Goal: Information Seeking & Learning: Check status

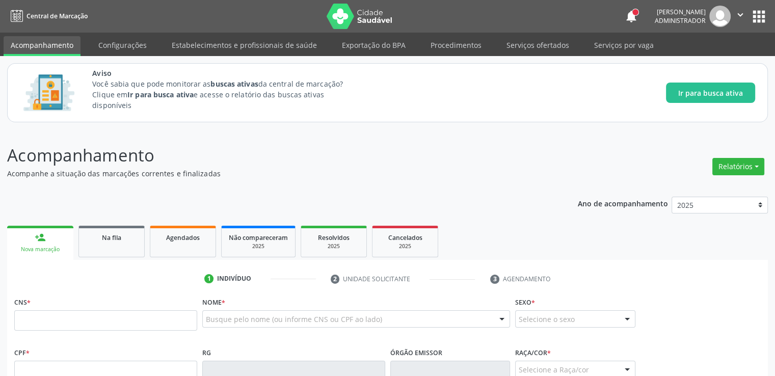
click at [236, 185] on div "Acompanhamento Acompanhe a situação das marcações correntes e finalizadas Relat…" at bounding box center [387, 381] width 760 height 476
click at [121, 237] on span "Na fila" at bounding box center [111, 237] width 19 height 9
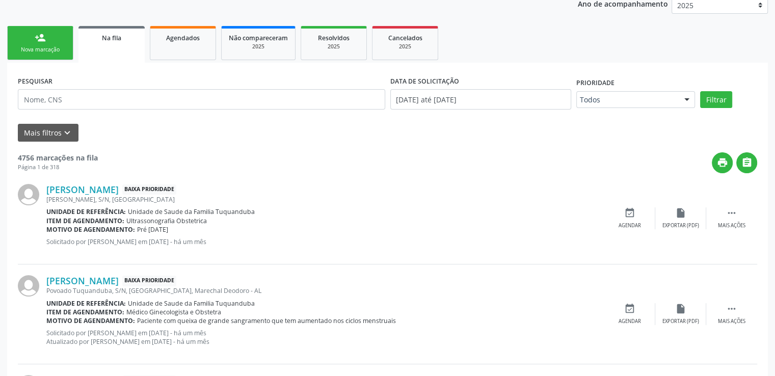
scroll to position [149, 0]
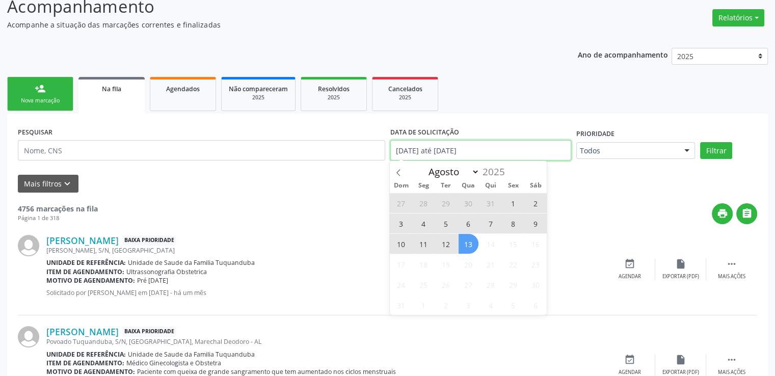
click at [403, 151] on input "[DATE] até [DATE]" at bounding box center [480, 150] width 181 height 20
click at [476, 246] on span "13" at bounding box center [468, 244] width 20 height 20
type input "[DATE]"
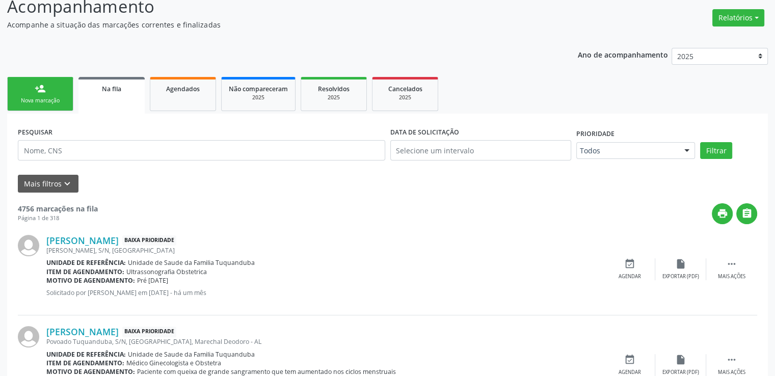
click at [420, 346] on div "[PERSON_NAME] Baixa Prioridade Povoado Tuquanduba, S/N, [GEOGRAPHIC_DATA], Mare…" at bounding box center [325, 365] width 558 height 78
click at [707, 151] on button "Filtrar" at bounding box center [716, 150] width 32 height 17
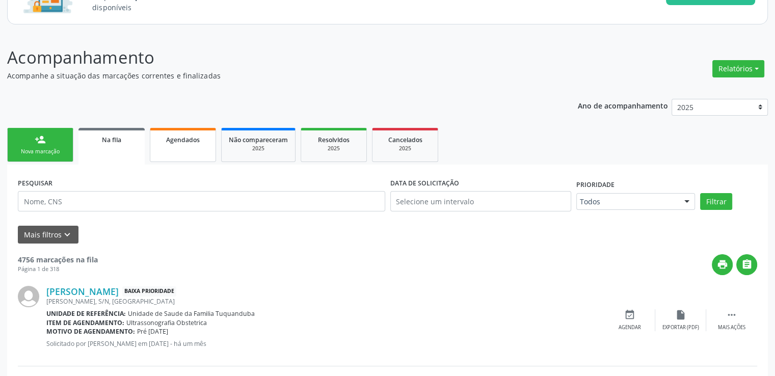
click at [180, 140] on span "Agendados" at bounding box center [183, 139] width 34 height 9
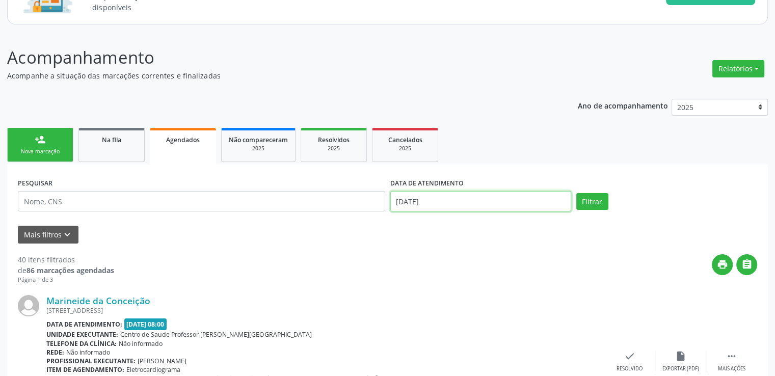
click at [452, 194] on input "[DATE]" at bounding box center [480, 201] width 181 height 20
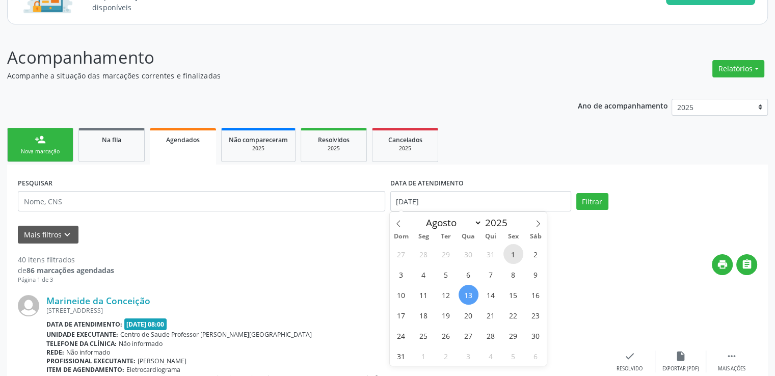
click at [513, 249] on span "1" at bounding box center [513, 254] width 20 height 20
type input "[DATE]"
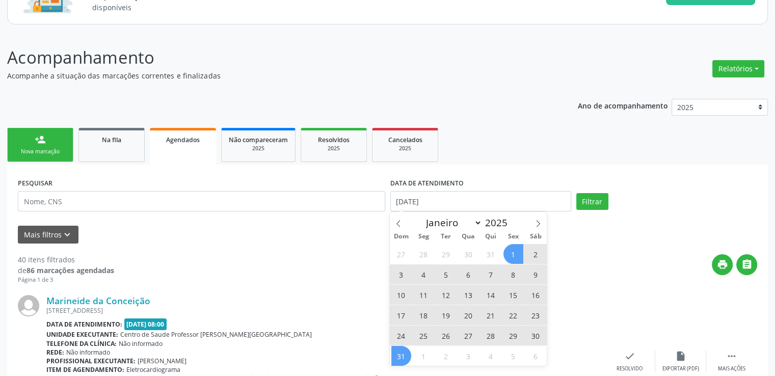
click at [402, 357] on span "31" at bounding box center [401, 356] width 20 height 20
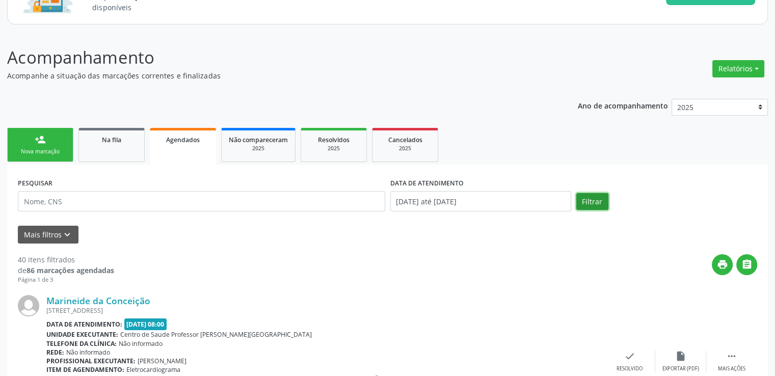
click at [590, 202] on button "Filtrar" at bounding box center [592, 201] width 32 height 17
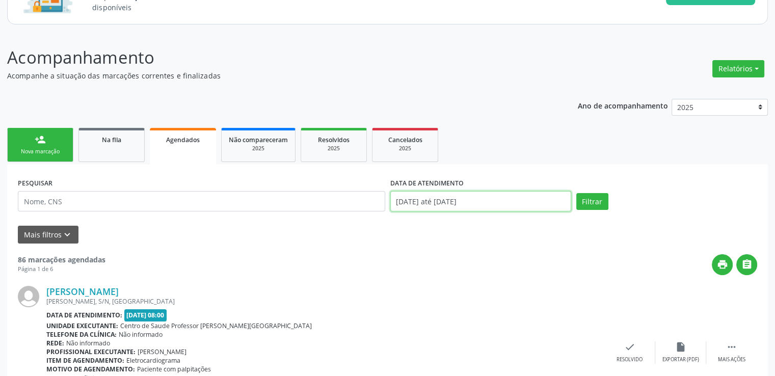
click at [528, 205] on input "[DATE] até [DATE]" at bounding box center [480, 201] width 181 height 20
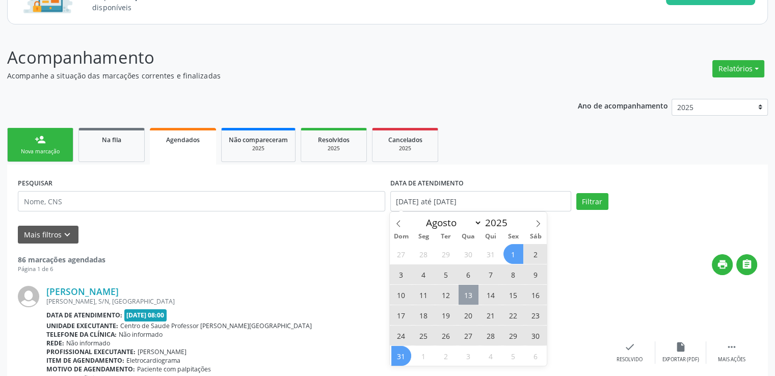
click at [460, 290] on span "13" at bounding box center [468, 295] width 20 height 20
type input "[DATE]"
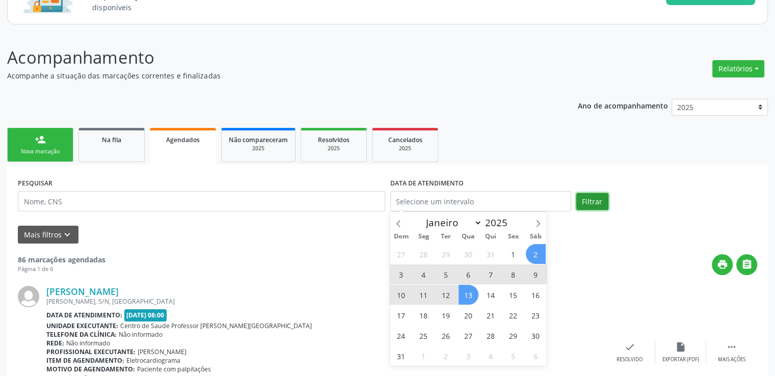
click at [591, 200] on button "Filtrar" at bounding box center [592, 201] width 32 height 17
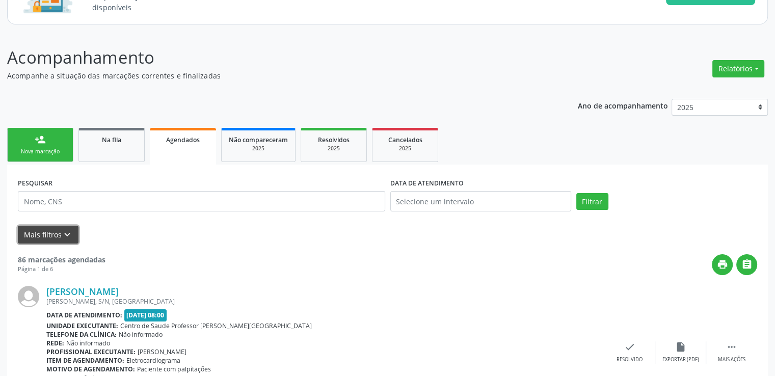
click at [59, 237] on button "Mais filtros keyboard_arrow_down" at bounding box center [48, 235] width 61 height 18
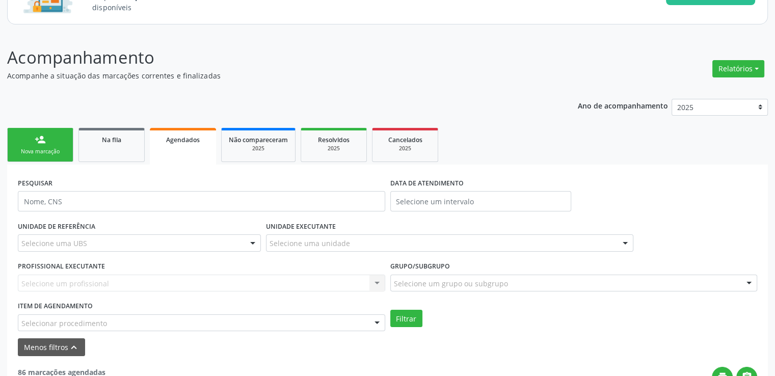
click at [534, 335] on form "PESQUISAR DATA DE ATENDIMENTO UNIDADE DE REFERÊNCIA Selecione uma UBS Todas as …" at bounding box center [387, 265] width 739 height 181
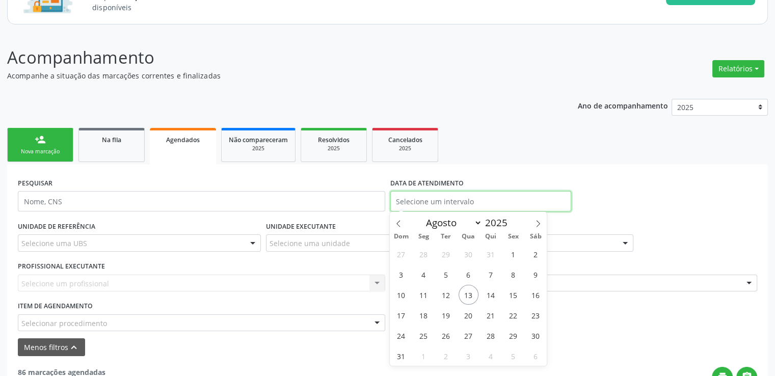
click at [453, 206] on input "text" at bounding box center [480, 201] width 181 height 20
click at [489, 273] on span "7" at bounding box center [491, 274] width 20 height 20
type input "[DATE]"
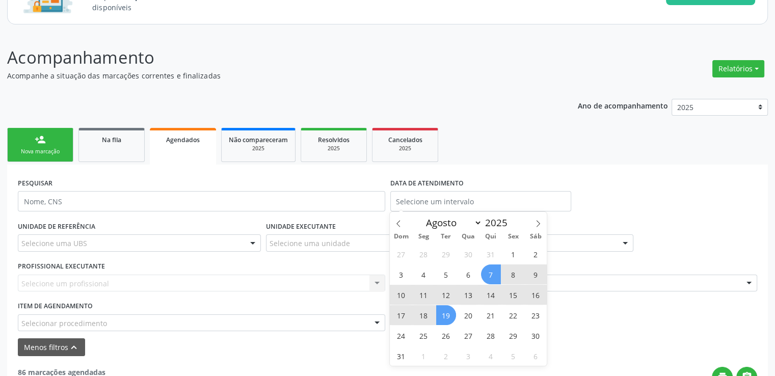
click at [308, 354] on div "Menos filtros keyboard_arrow_up" at bounding box center [387, 347] width 744 height 18
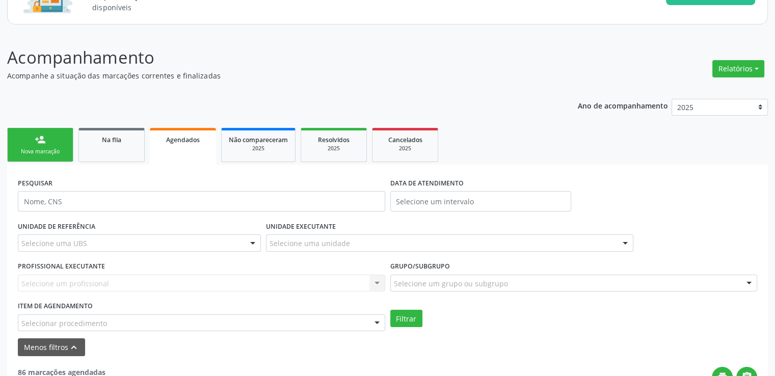
scroll to position [149, 0]
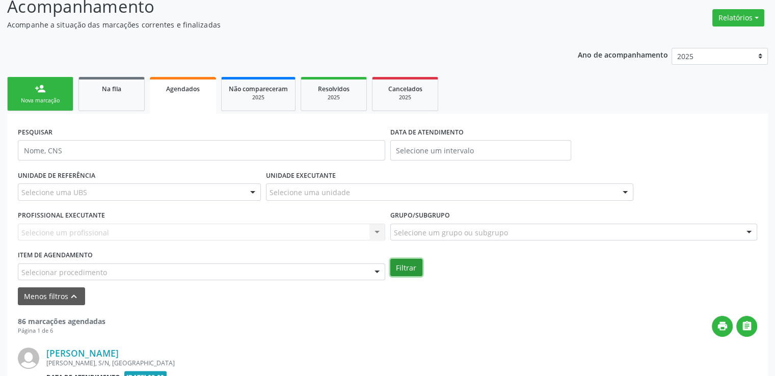
click at [407, 268] on button "Filtrar" at bounding box center [406, 267] width 32 height 17
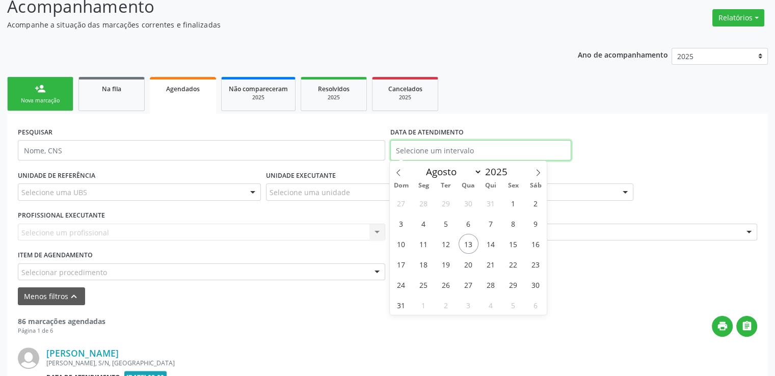
click at [457, 151] on input "text" at bounding box center [480, 150] width 181 height 20
click at [465, 241] on span "13" at bounding box center [468, 244] width 20 height 20
type input "[DATE]"
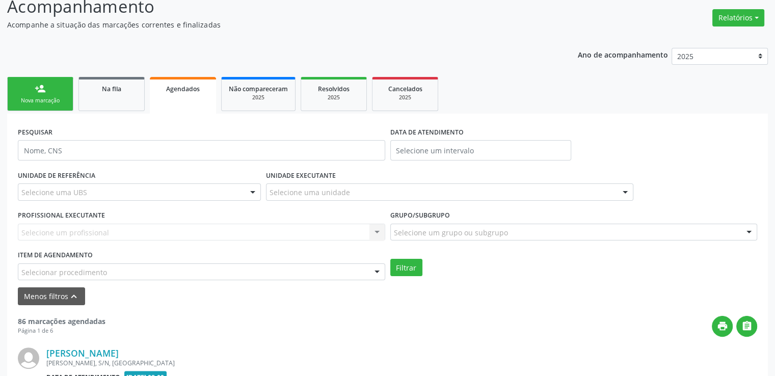
click at [378, 335] on div "print " at bounding box center [430, 326] width 651 height 21
click at [472, 151] on input "text" at bounding box center [480, 150] width 181 height 20
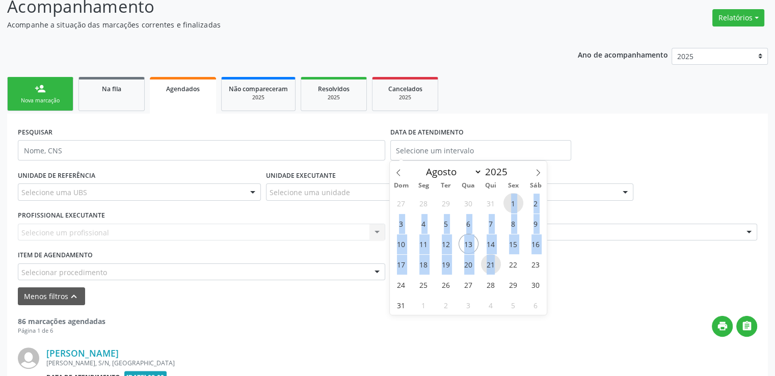
drag, startPoint x: 513, startPoint y: 206, endPoint x: 494, endPoint y: 255, distance: 52.4
click at [494, 255] on div "27 28 29 30 31 1 2 3 4 5 6 7 8 9 10 11 12 13 14 15 16 17 18 19 20 21 22 23 24 2…" at bounding box center [468, 254] width 157 height 122
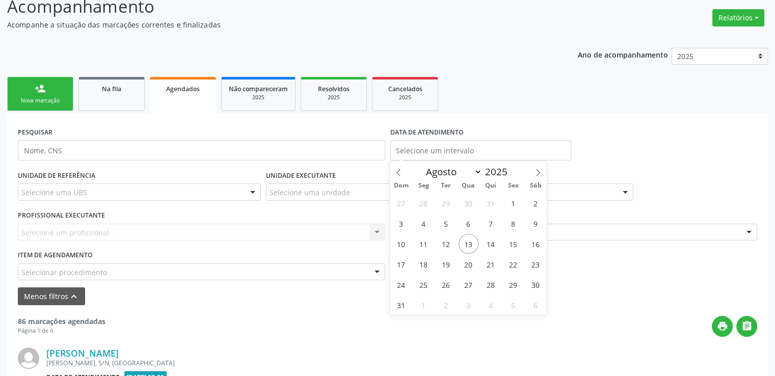
click at [582, 214] on div "Grupo/Subgrupo Selecione um grupo ou subgrupo Todos os grupos e subgrupos 01 - …" at bounding box center [573, 224] width 367 height 33
select select "7"
click at [475, 148] on input "text" at bounding box center [480, 150] width 181 height 20
click at [508, 208] on span "1" at bounding box center [513, 203] width 20 height 20
type input "[DATE]"
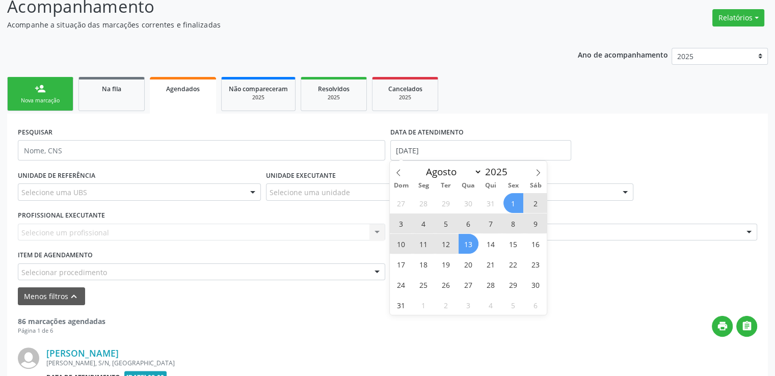
click at [471, 250] on span "13" at bounding box center [468, 244] width 20 height 20
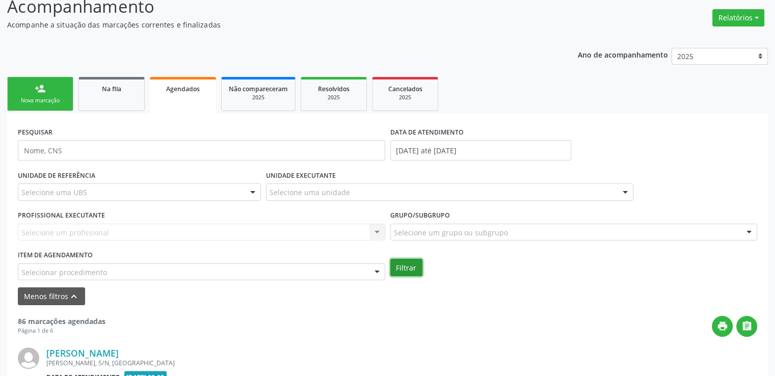
click at [405, 267] on button "Filtrar" at bounding box center [406, 267] width 32 height 17
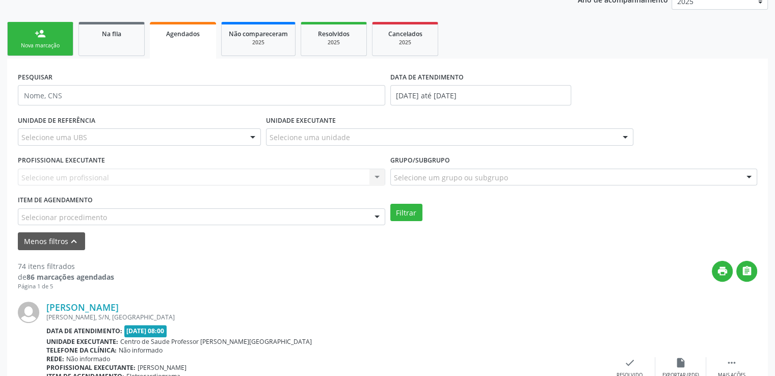
scroll to position [255, 0]
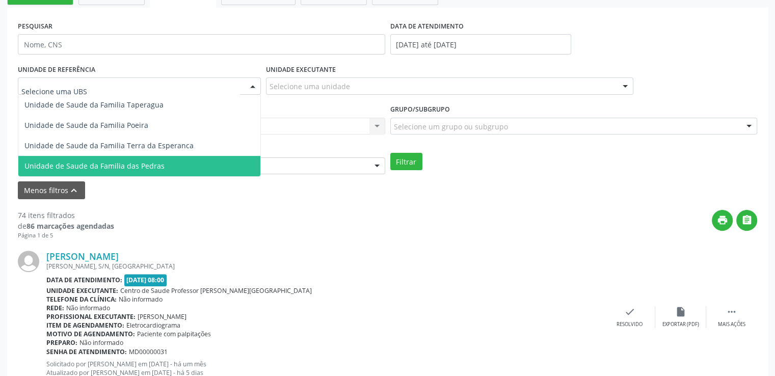
type input "p"
click at [141, 170] on span "Unidade de Saude da Familia das Pedras" at bounding box center [94, 166] width 140 height 10
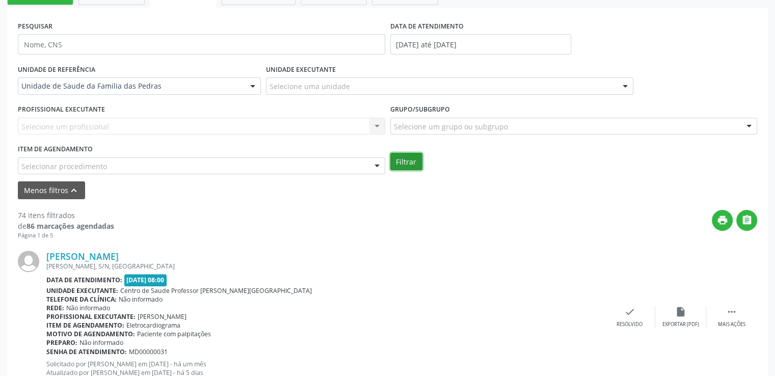
click at [412, 156] on button "Filtrar" at bounding box center [406, 161] width 32 height 17
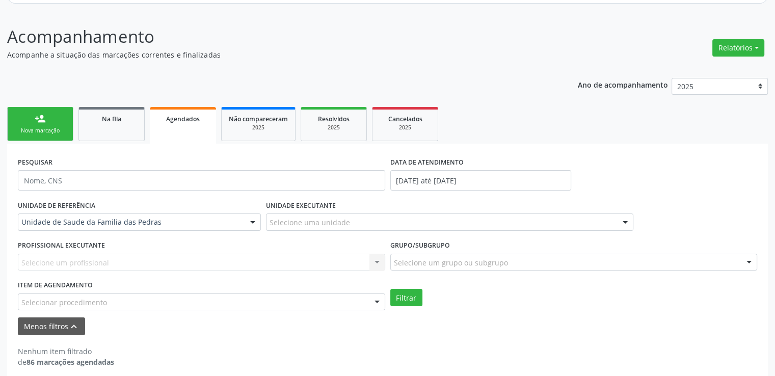
scroll to position [127, 0]
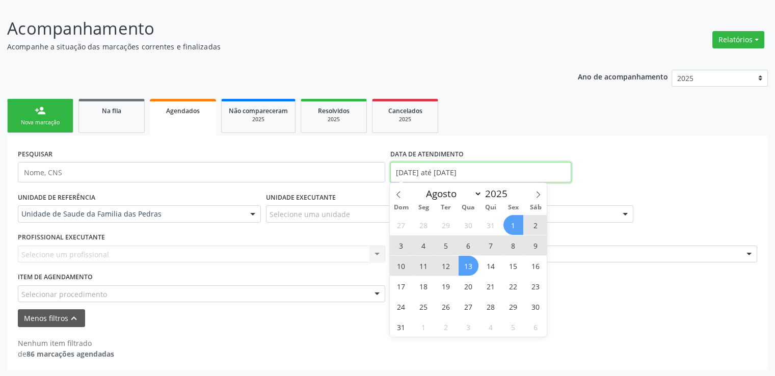
click at [472, 175] on input "[DATE] até [DATE]" at bounding box center [480, 172] width 181 height 20
click at [516, 226] on span "1" at bounding box center [513, 225] width 20 height 20
type input "[DATE]"
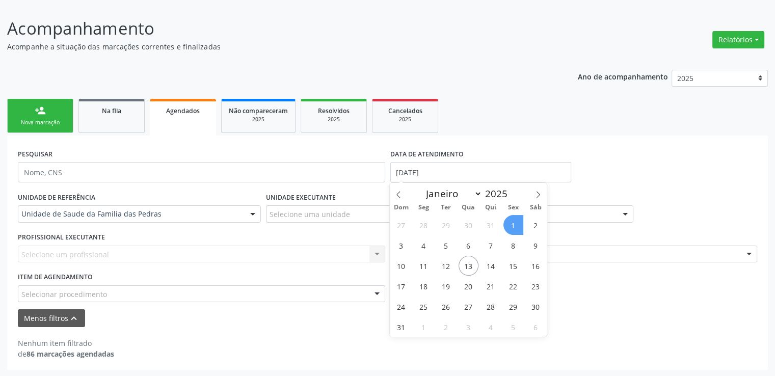
click at [516, 226] on span "1" at bounding box center [513, 225] width 20 height 20
click at [502, 177] on input "[DATE]" at bounding box center [480, 172] width 181 height 20
click at [509, 227] on span "1" at bounding box center [513, 225] width 20 height 20
type input "[DATE]"
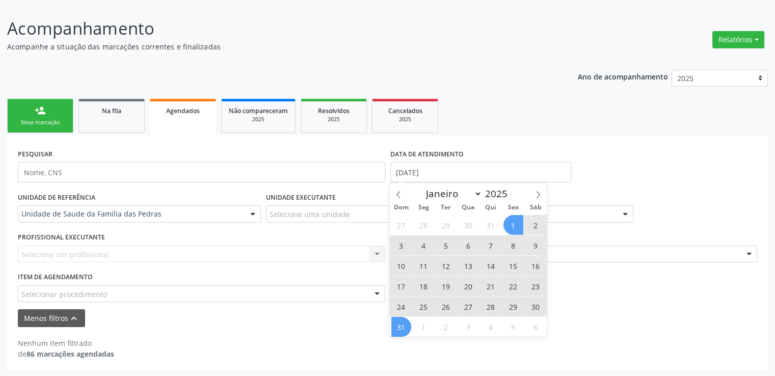
click at [400, 327] on span "31" at bounding box center [401, 327] width 20 height 20
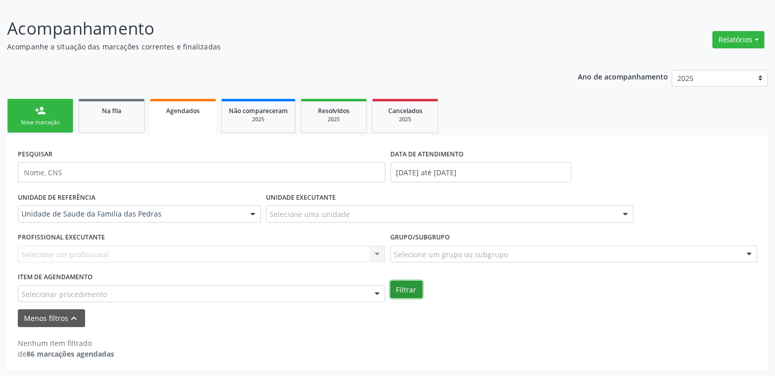
click at [403, 290] on button "Filtrar" at bounding box center [406, 289] width 32 height 17
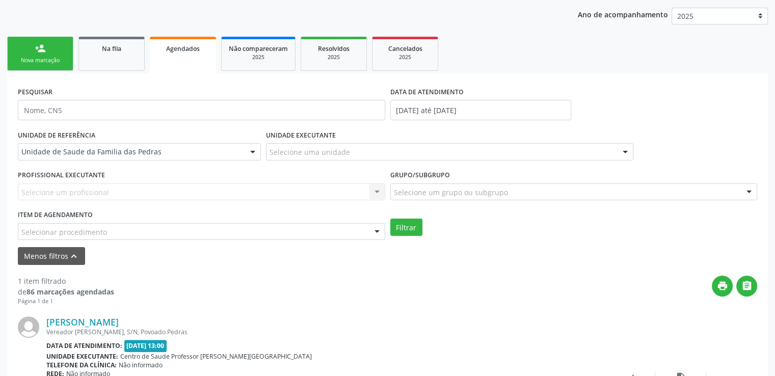
scroll to position [240, 0]
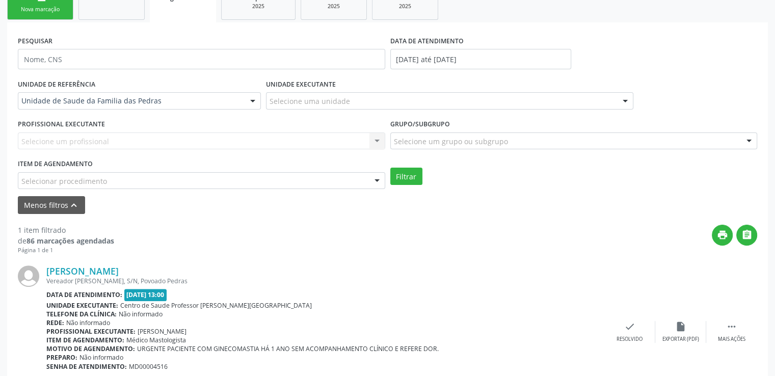
click at [368, 282] on div "Vereador [PERSON_NAME], S/N, Povoado Pedras" at bounding box center [325, 281] width 558 height 9
